Goal: Task Accomplishment & Management: Complete application form

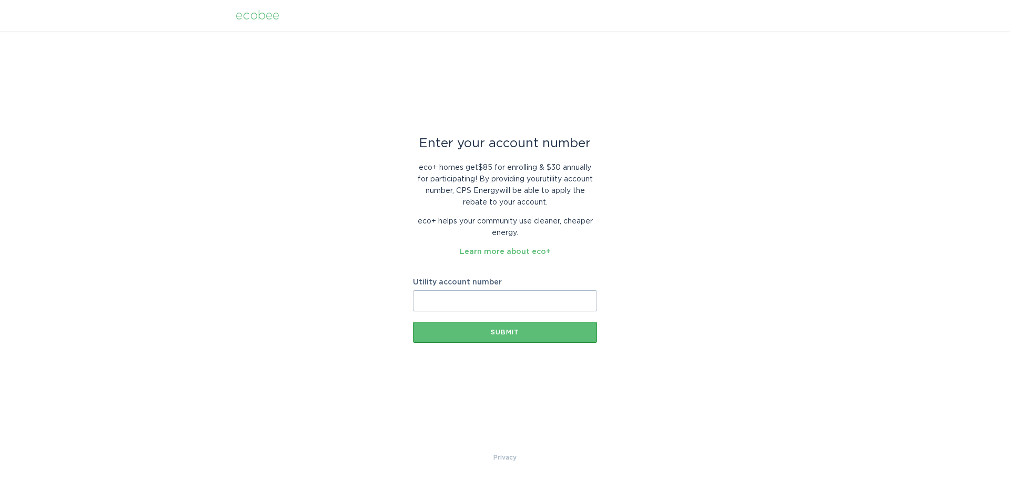
paste input "3006003788"
type input "3006003788"
click at [517, 332] on div "Submit" at bounding box center [505, 332] width 174 height 6
paste input "3006003788"
type input "3006003788"
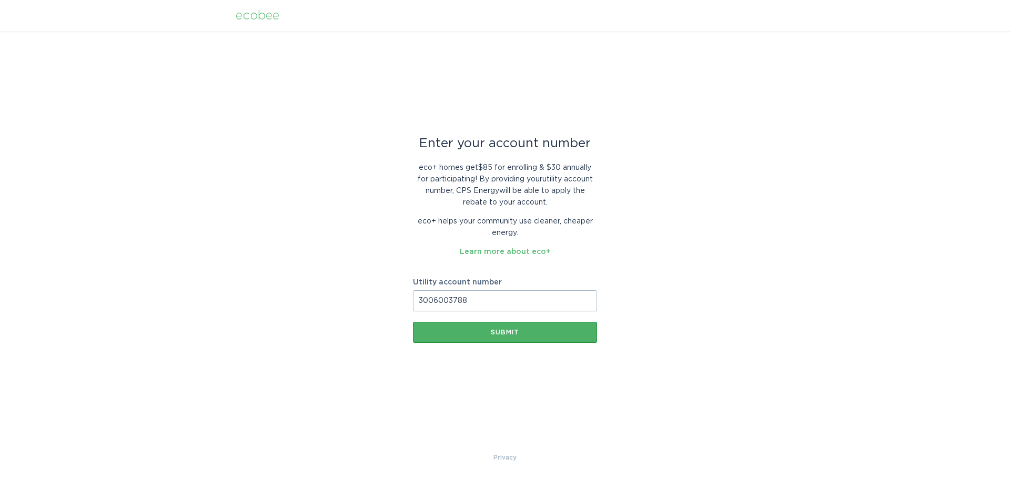
click at [511, 332] on div "Submit" at bounding box center [505, 332] width 174 height 6
